Goal: Task Accomplishment & Management: Manage account settings

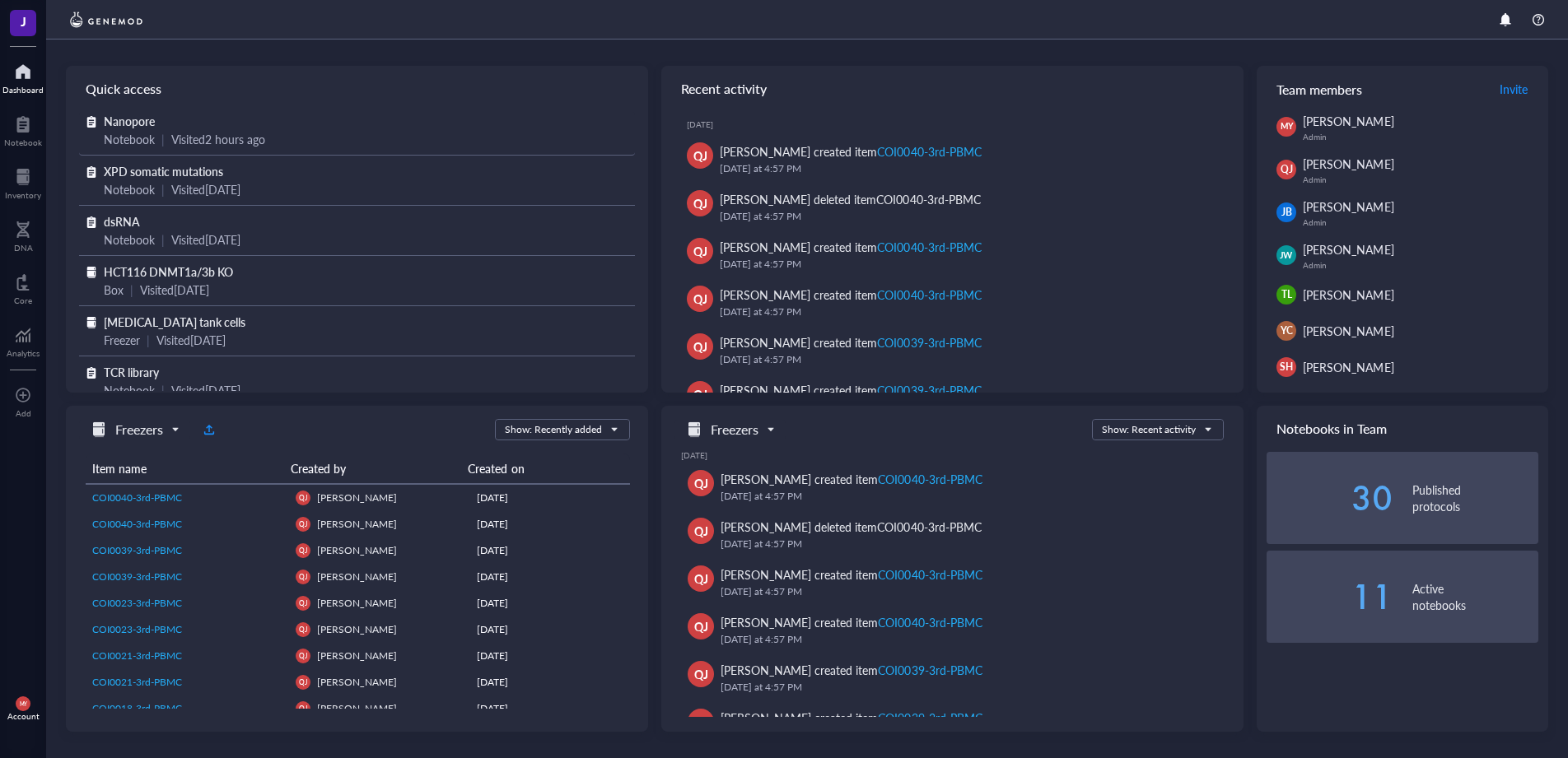
click at [142, 115] on span "Nanopore" at bounding box center [129, 121] width 51 height 16
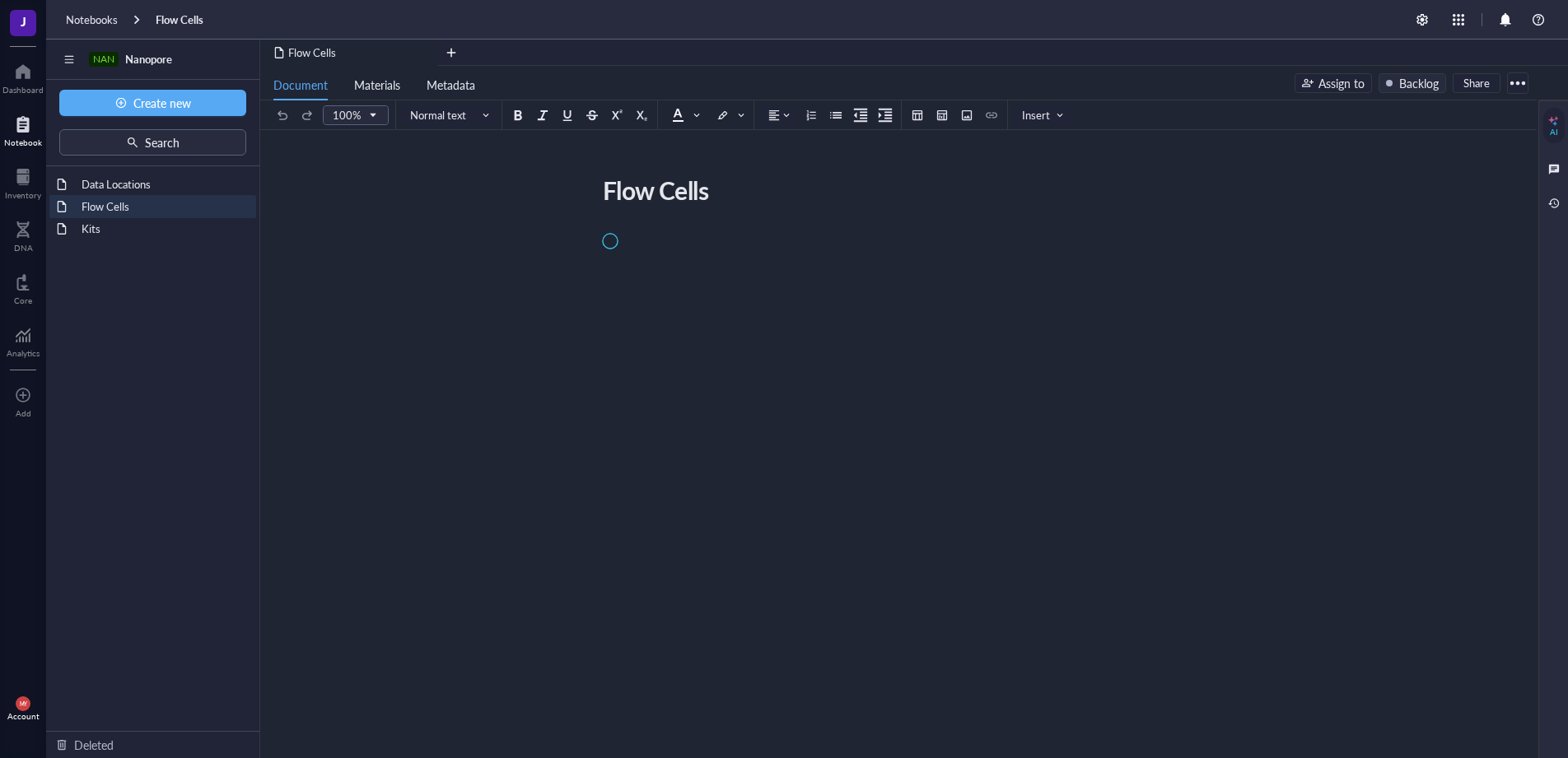
click at [1529, 82] on div at bounding box center [1517, 83] width 26 height 26
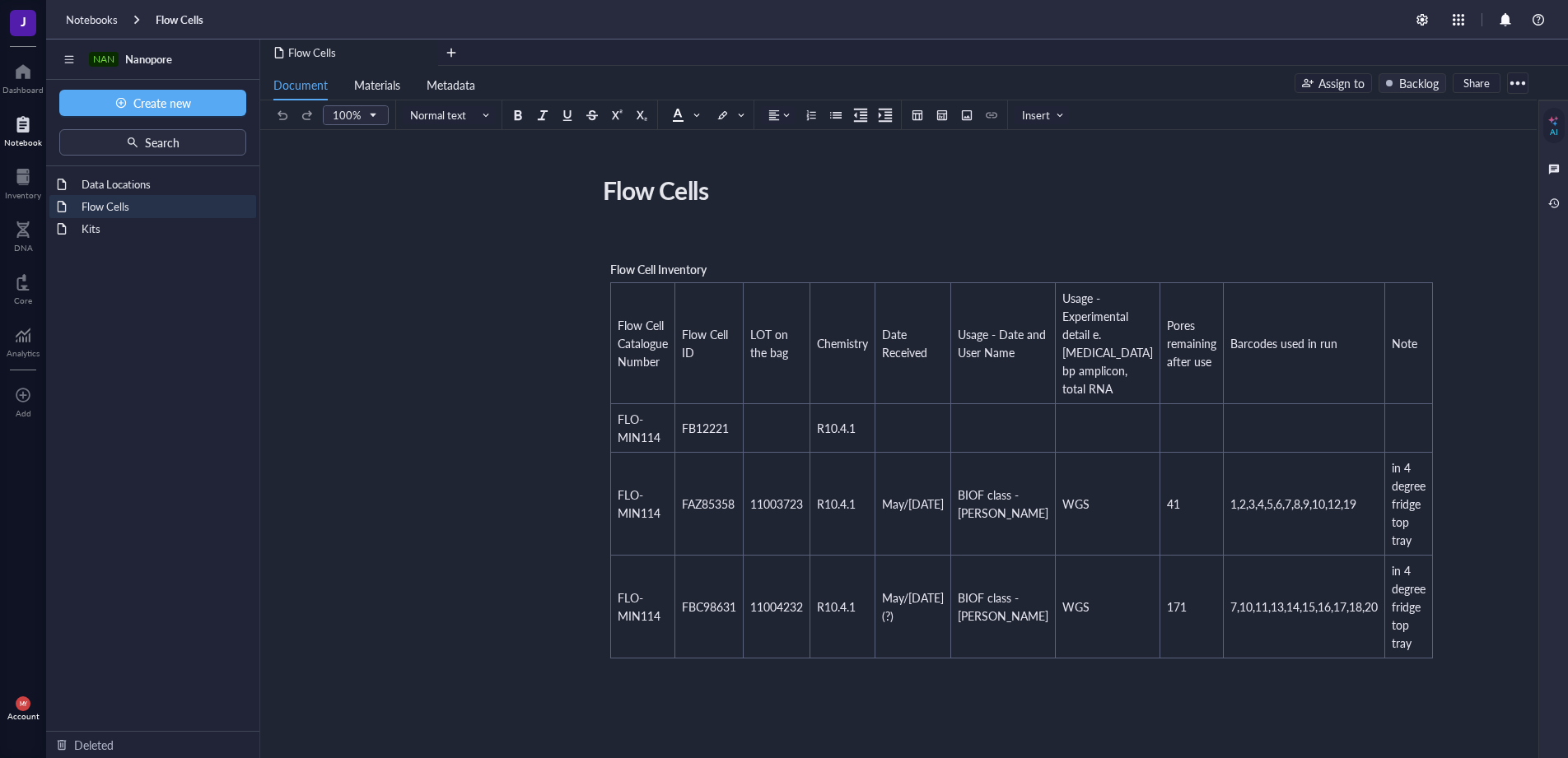
click at [1518, 81] on div at bounding box center [1517, 83] width 26 height 26
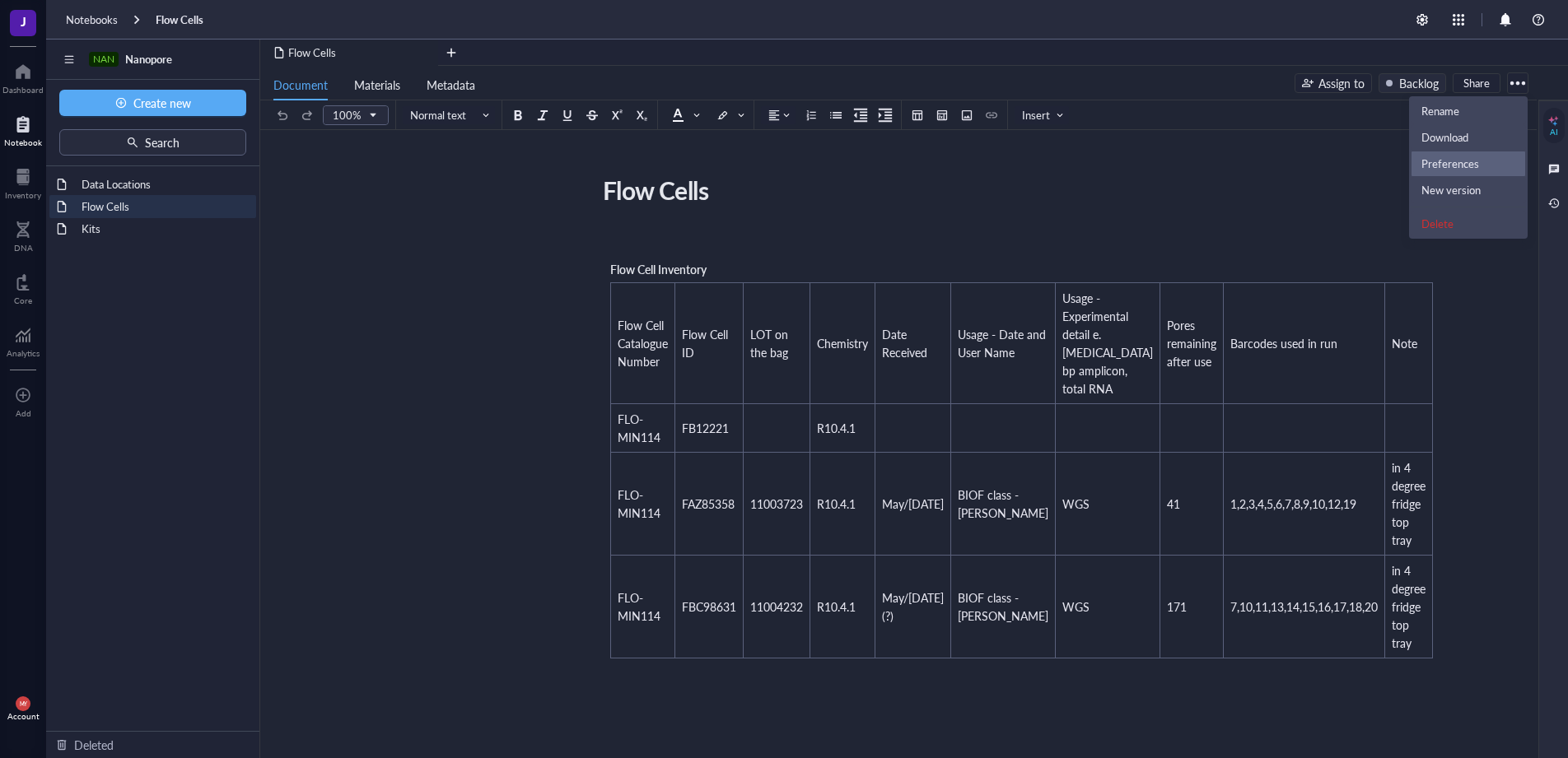
click at [1457, 160] on div "Preferences" at bounding box center [1450, 163] width 57 height 15
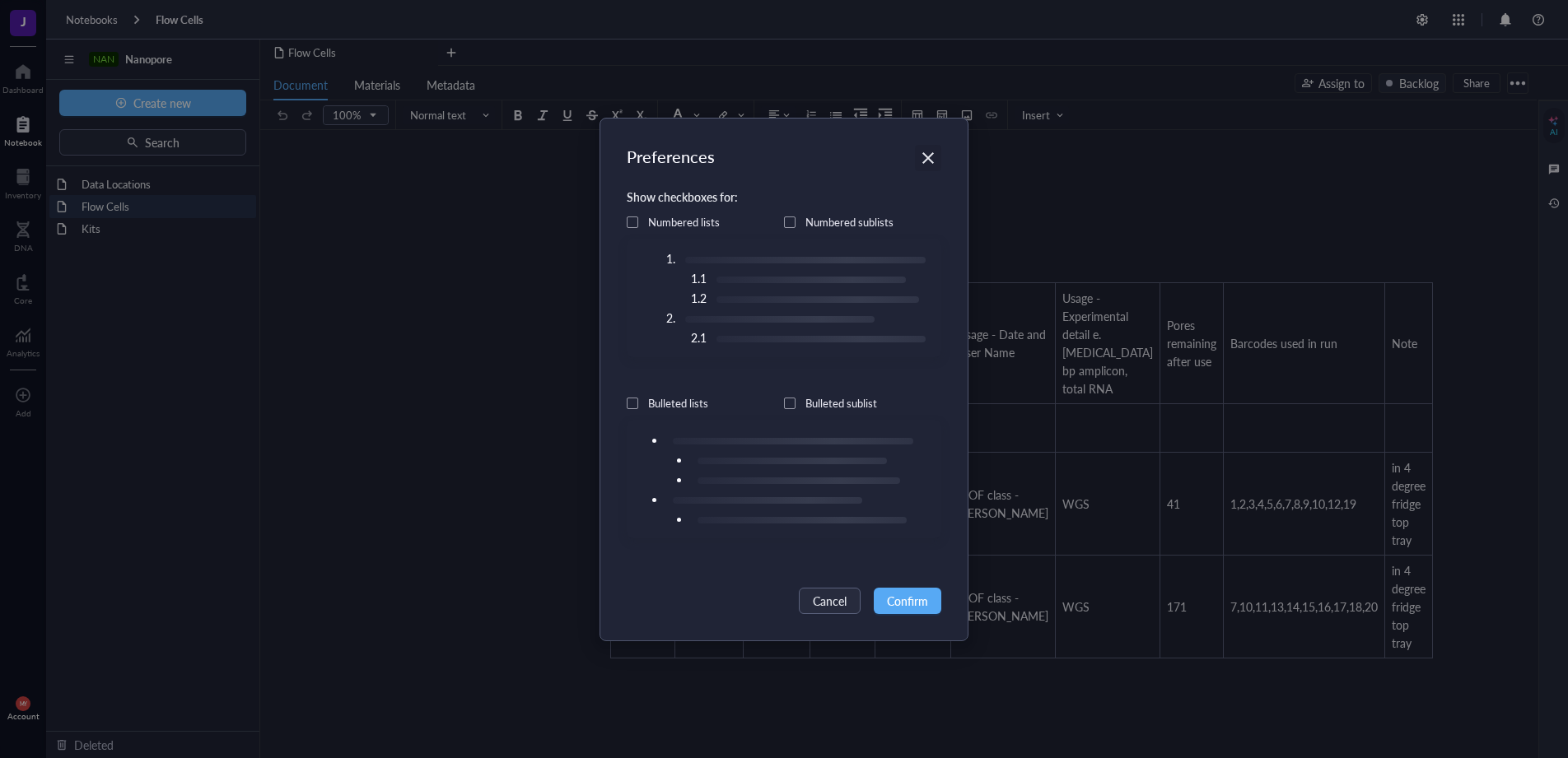
click at [928, 161] on icon "Close" at bounding box center [928, 157] width 15 height 15
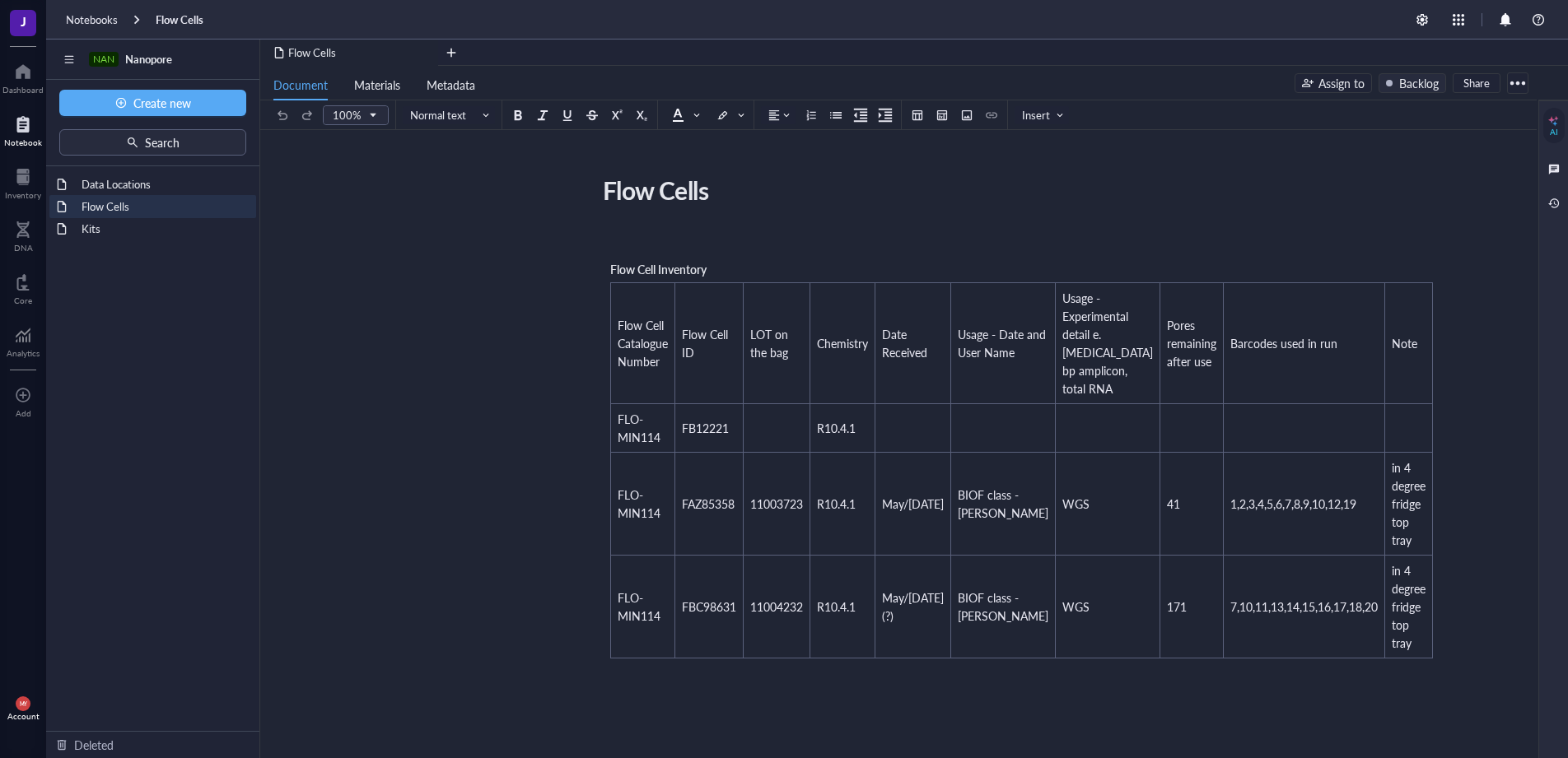
click at [166, 18] on div "Flow Cells" at bounding box center [179, 20] width 48 height 15
click at [95, 21] on div "Notebooks" at bounding box center [91, 20] width 52 height 15
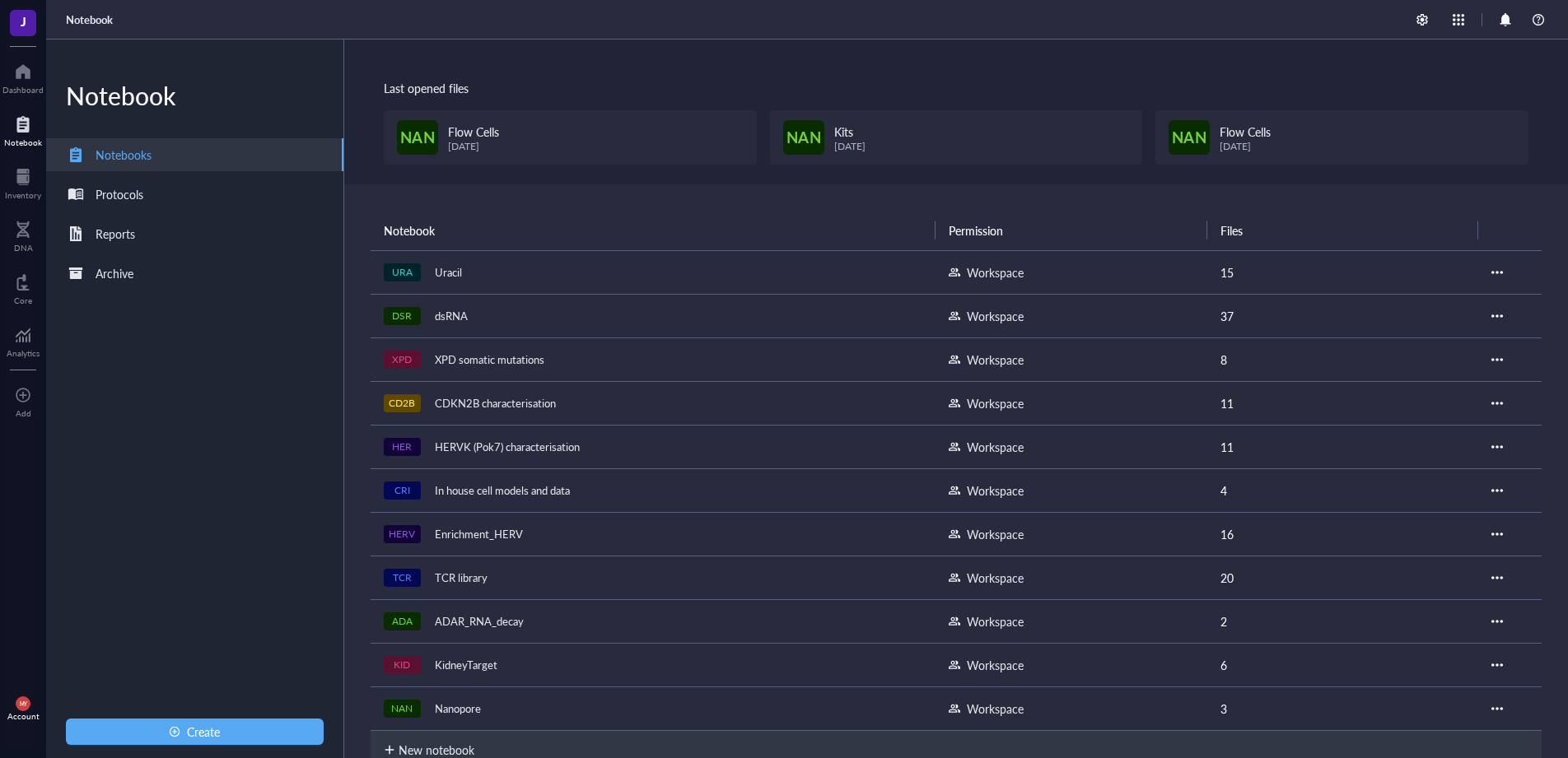
scroll to position [21, 0]
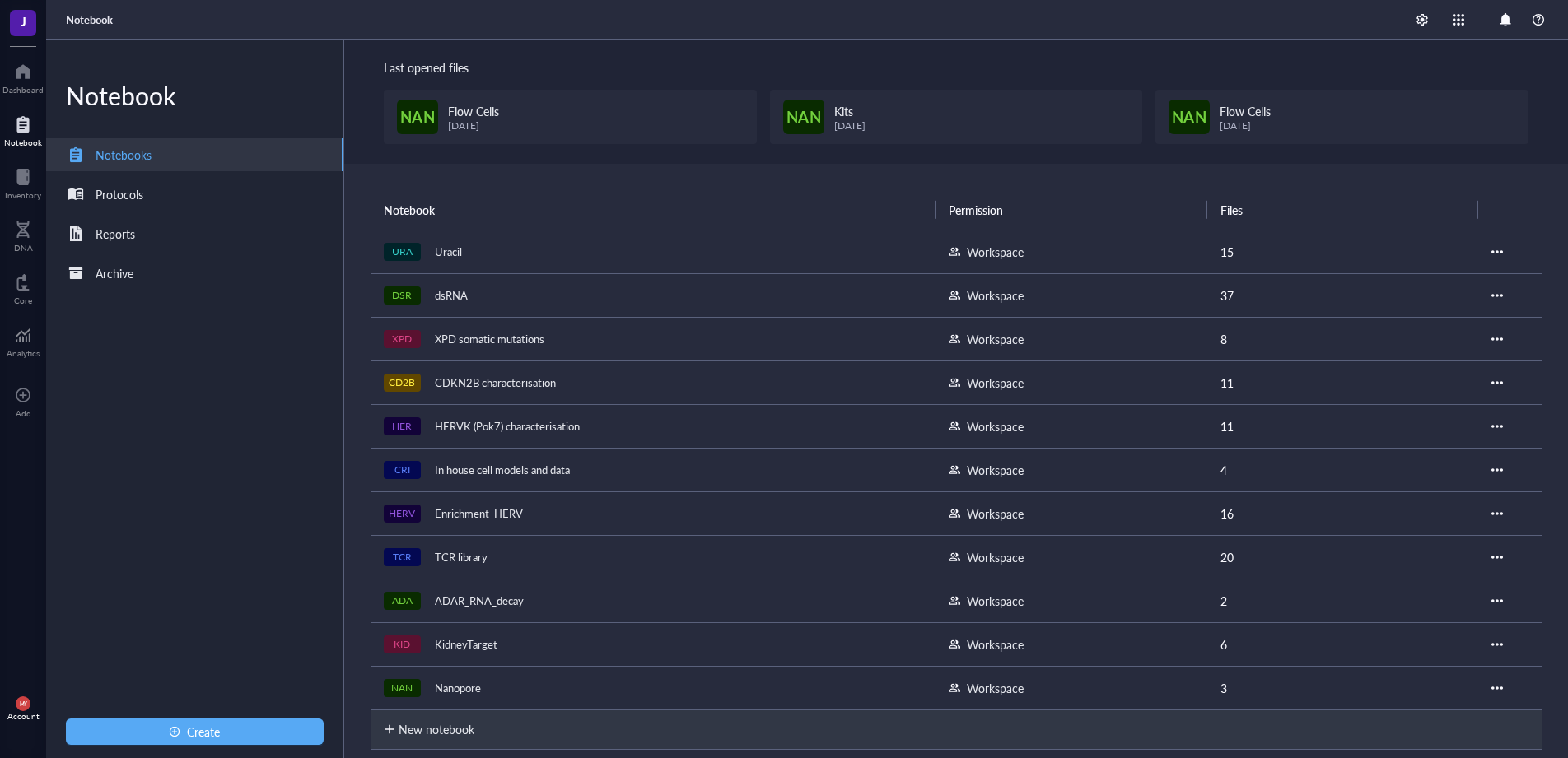
click at [1497, 686] on div at bounding box center [1509, 688] width 37 height 12
click at [1491, 687] on div at bounding box center [1496, 688] width 12 height 12
click at [1455, 577] on div "Settings" at bounding box center [1433, 578] width 102 height 18
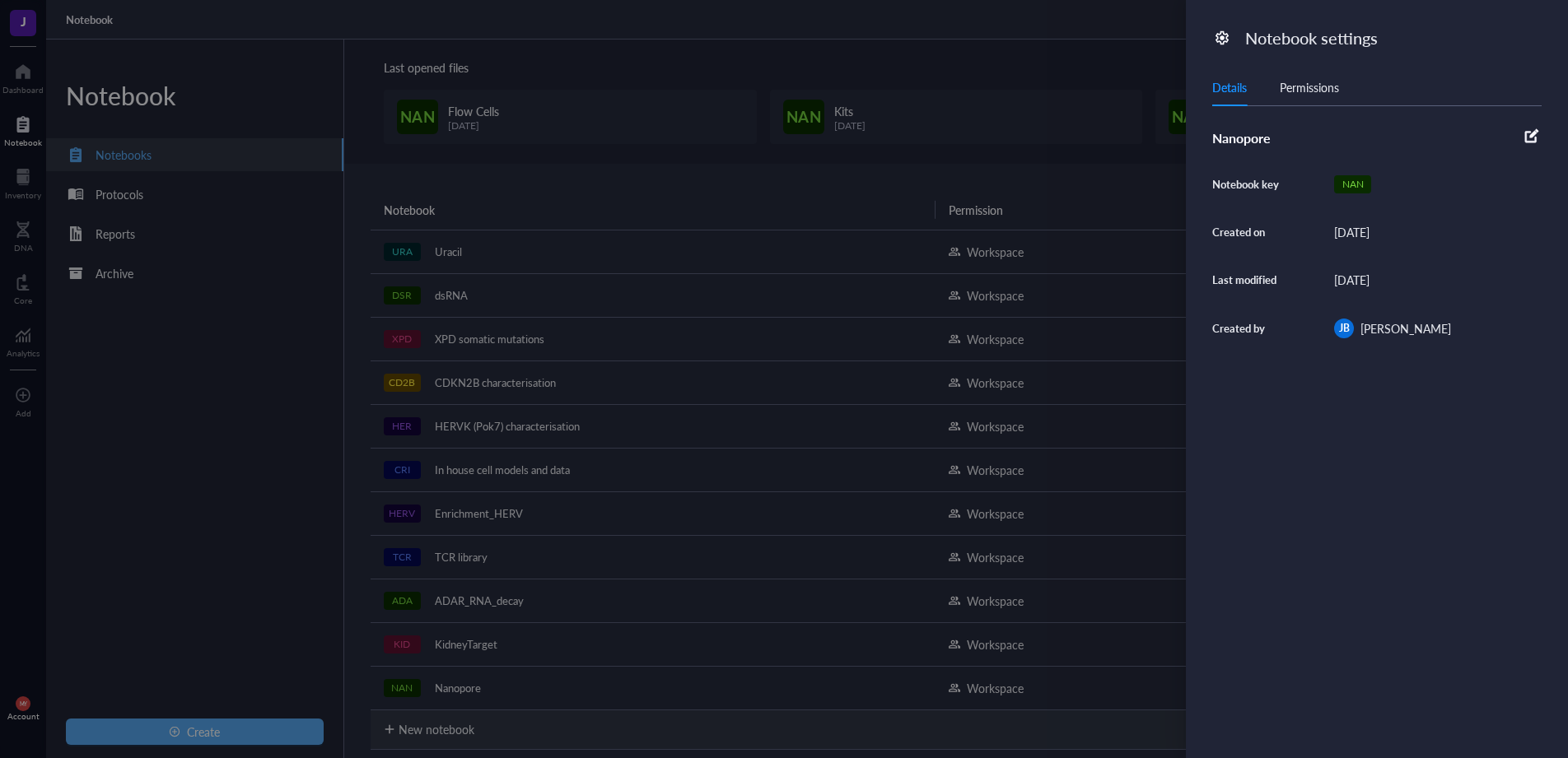
click at [1295, 95] on div "Permissions" at bounding box center [1309, 87] width 59 height 18
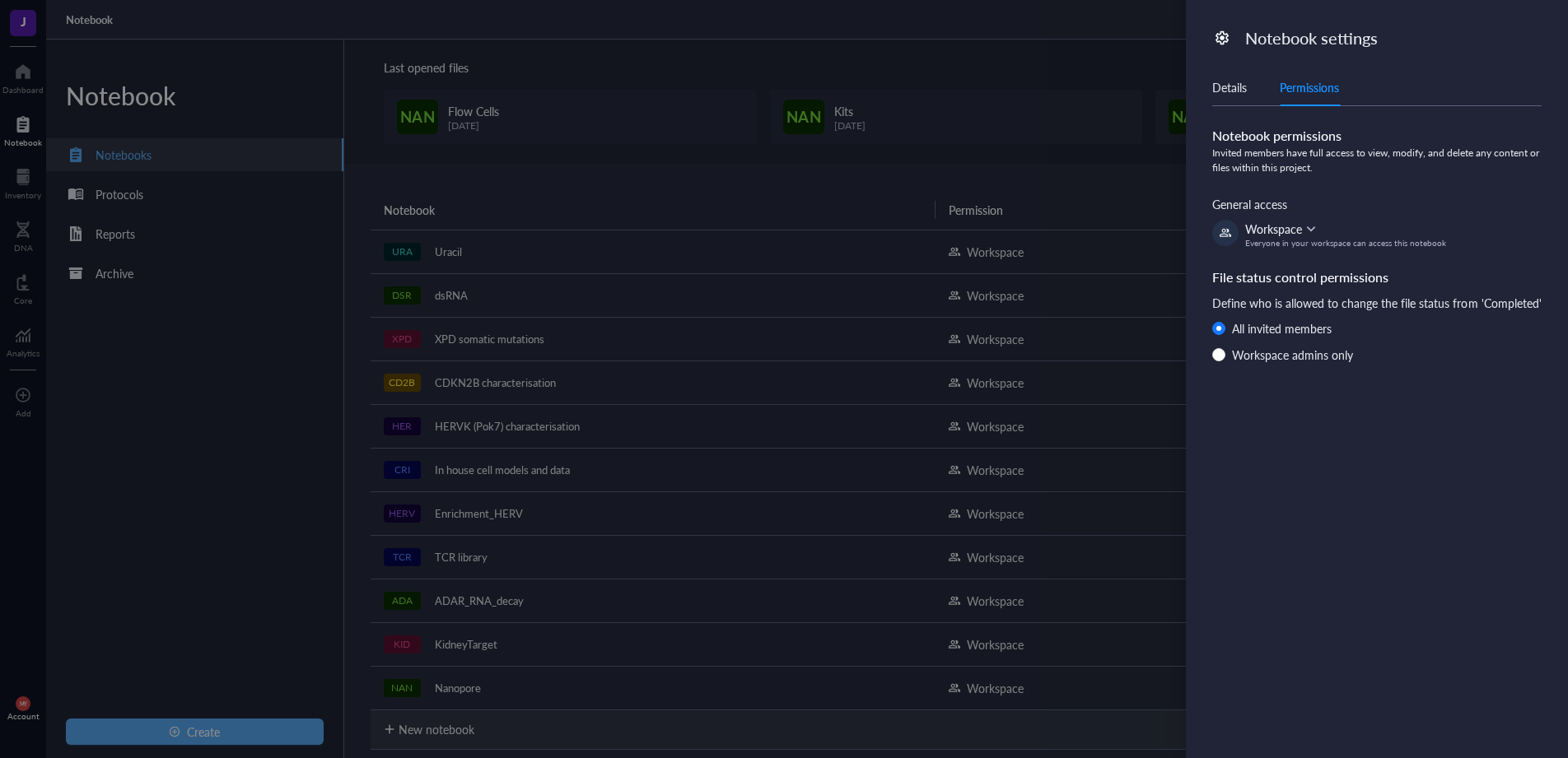
click at [1238, 91] on div "Details" at bounding box center [1229, 87] width 35 height 18
